Goal: Transaction & Acquisition: Obtain resource

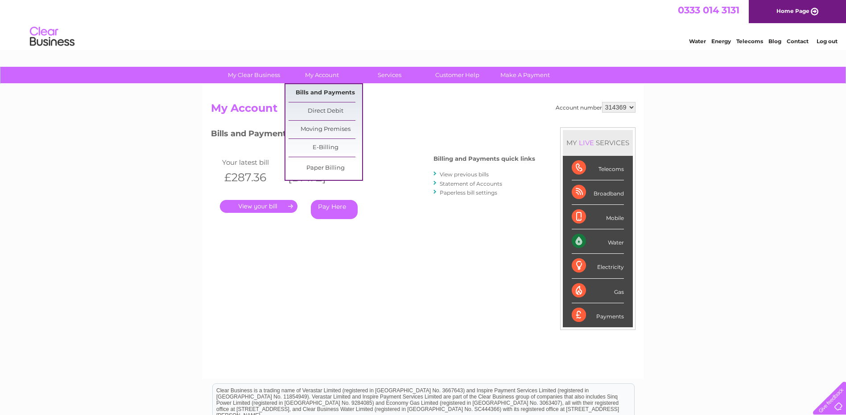
click at [316, 90] on link "Bills and Payments" at bounding box center [325, 93] width 74 height 18
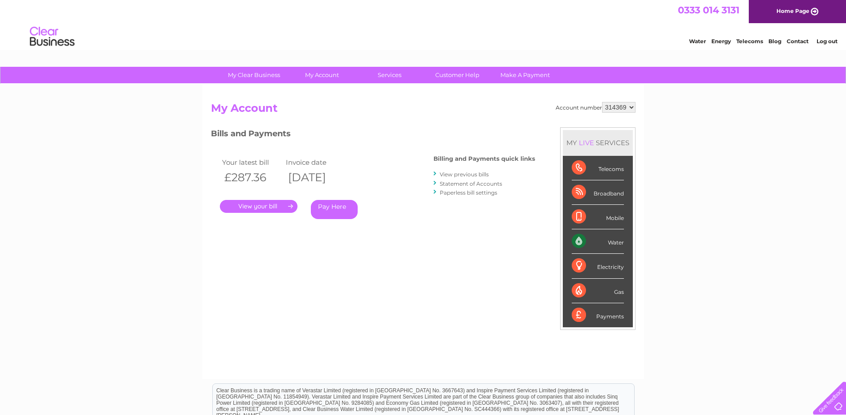
click at [468, 176] on link "View previous bills" at bounding box center [464, 174] width 49 height 7
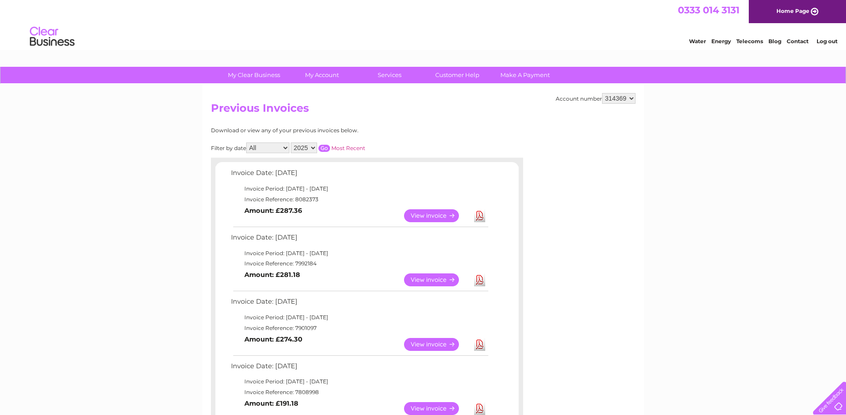
click at [827, 42] on link "Log out" at bounding box center [826, 41] width 21 height 7
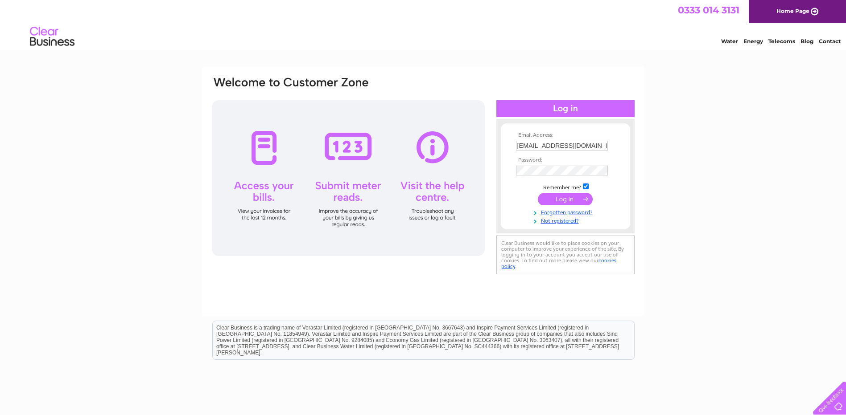
click at [592, 143] on input "trevoropium@gmail.com" at bounding box center [562, 146] width 92 height 10
type input "t"
click at [746, 236] on div "Email Address: Password:" at bounding box center [423, 268] width 846 height 402
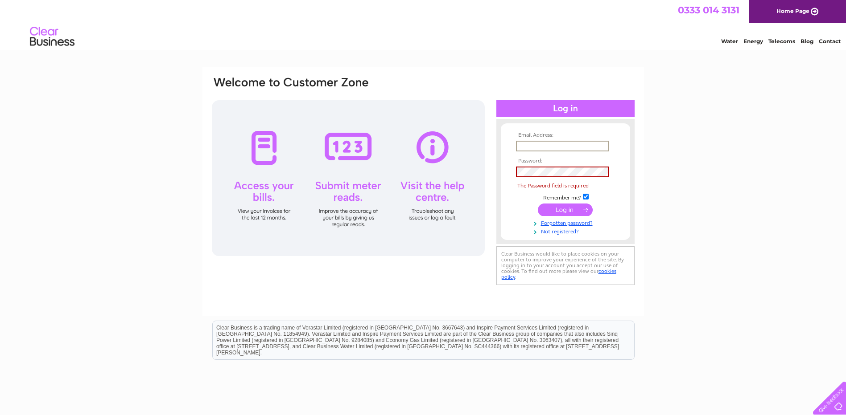
paste input "garywan616@gmail.com"
type input "garywan616@gmail.com"
drag, startPoint x: 716, startPoint y: 256, endPoint x: 707, endPoint y: 256, distance: 8.5
click at [716, 256] on div "Email Address: garywan616@gmail.com Password:" at bounding box center [423, 268] width 846 height 402
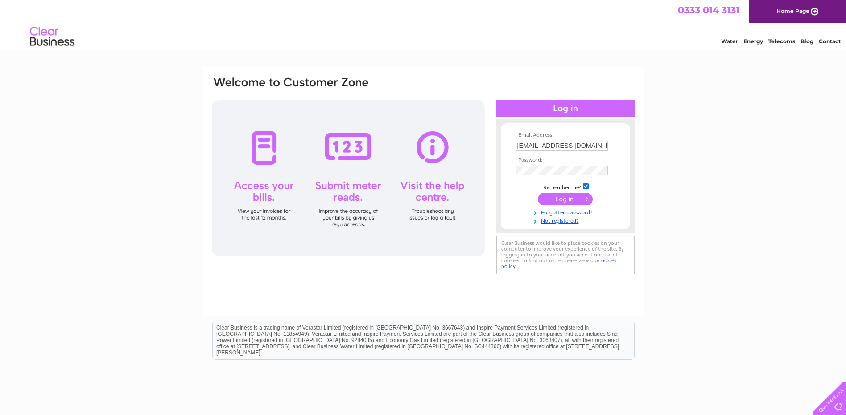
click at [563, 196] on input "submit" at bounding box center [565, 199] width 55 height 12
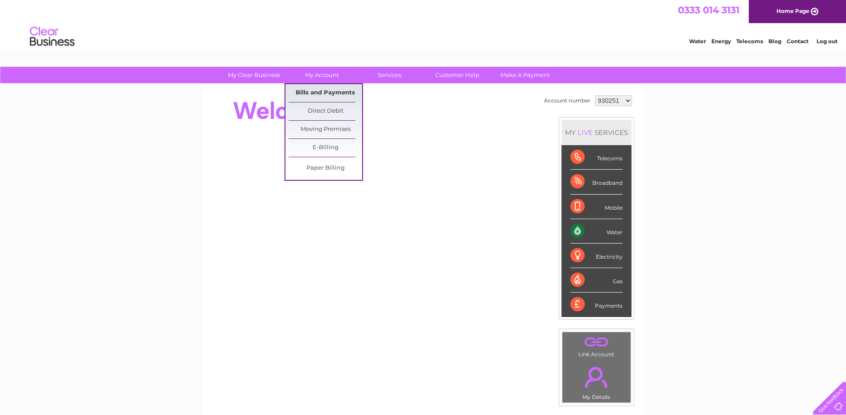
click at [315, 90] on link "Bills and Payments" at bounding box center [325, 93] width 74 height 18
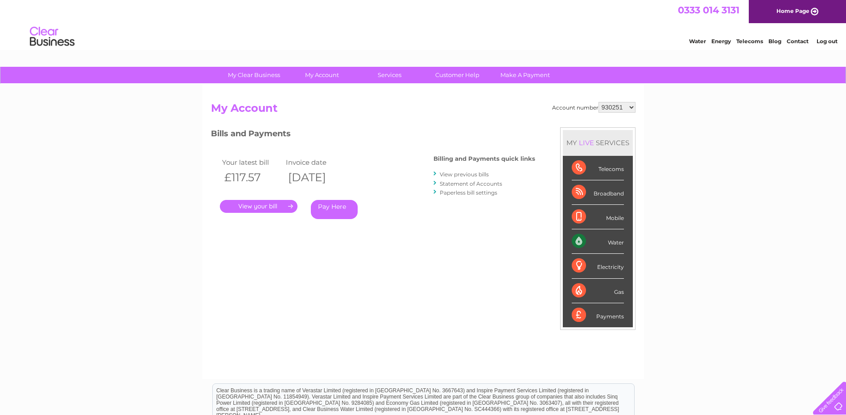
click at [483, 173] on link "View previous bills" at bounding box center [464, 174] width 49 height 7
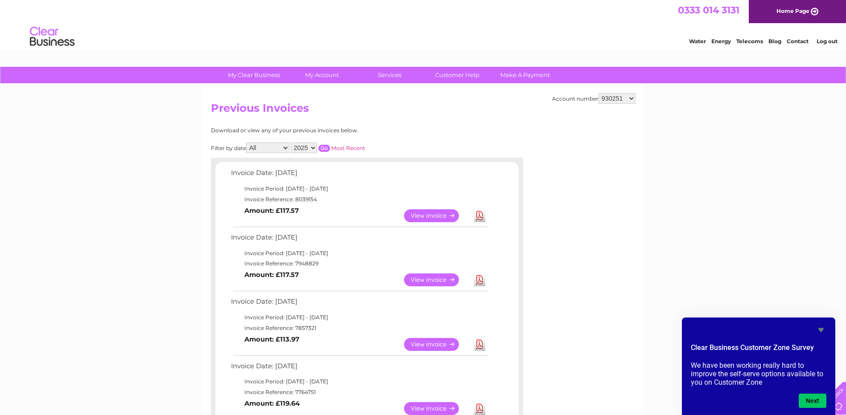
click at [481, 405] on link "Download" at bounding box center [479, 409] width 11 height 13
click at [482, 345] on link "Download" at bounding box center [479, 344] width 11 height 13
click at [482, 284] on link "Download" at bounding box center [479, 280] width 11 height 13
click at [480, 222] on link "Download" at bounding box center [479, 216] width 11 height 13
click at [629, 100] on select "930251 1022382" at bounding box center [616, 98] width 37 height 11
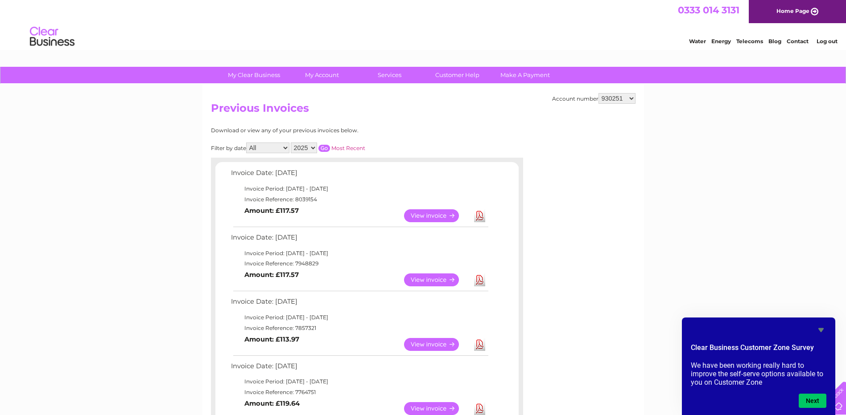
select select "1022382"
click at [598, 93] on select "930251 1022382" at bounding box center [616, 98] width 37 height 11
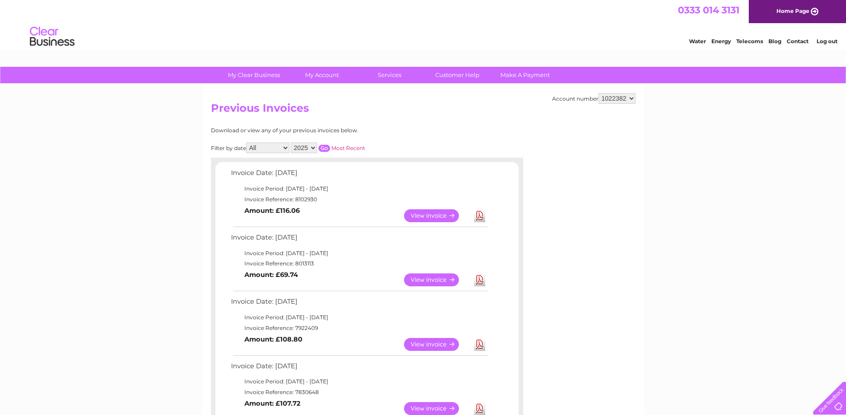
click at [483, 408] on link "Download" at bounding box center [479, 409] width 11 height 13
click at [478, 348] on link "Download" at bounding box center [479, 344] width 11 height 13
click at [481, 281] on link "Download" at bounding box center [479, 280] width 11 height 13
click at [482, 220] on link "Download" at bounding box center [479, 216] width 11 height 13
